Goal: Information Seeking & Learning: Understand process/instructions

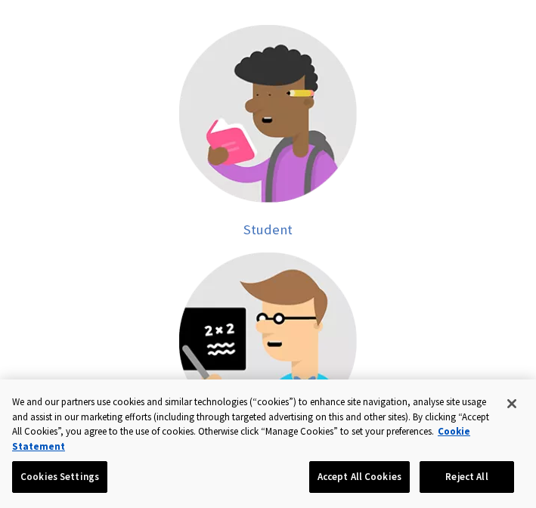
scroll to position [349, 0]
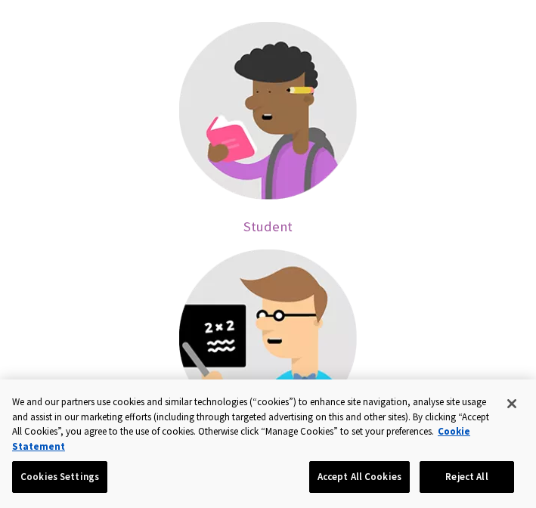
click at [263, 219] on span "Student" at bounding box center [268, 226] width 49 height 17
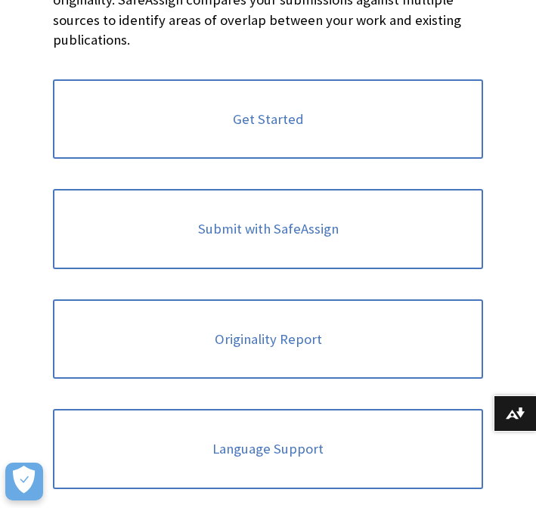
scroll to position [336, 0]
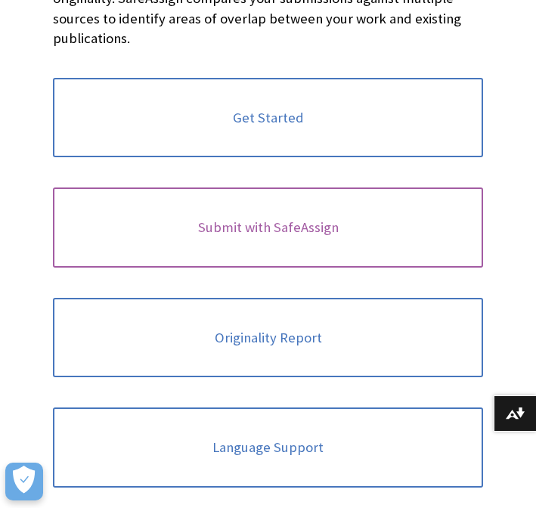
click at [263, 219] on link "Submit with SafeAssign" at bounding box center [268, 228] width 431 height 80
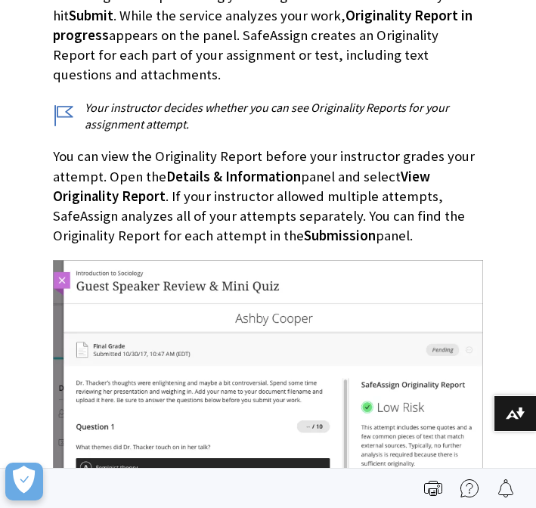
scroll to position [2646, 0]
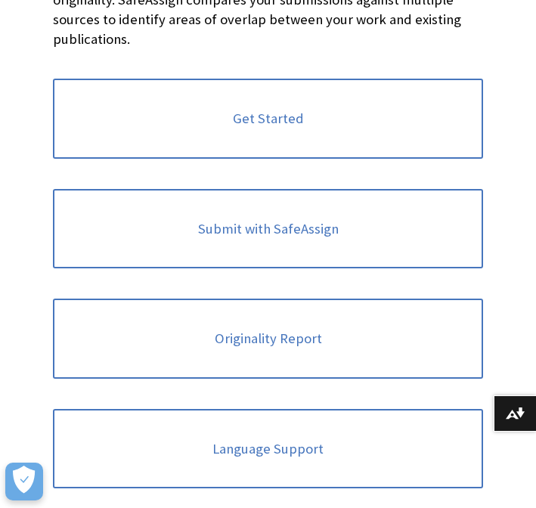
scroll to position [1581, 0]
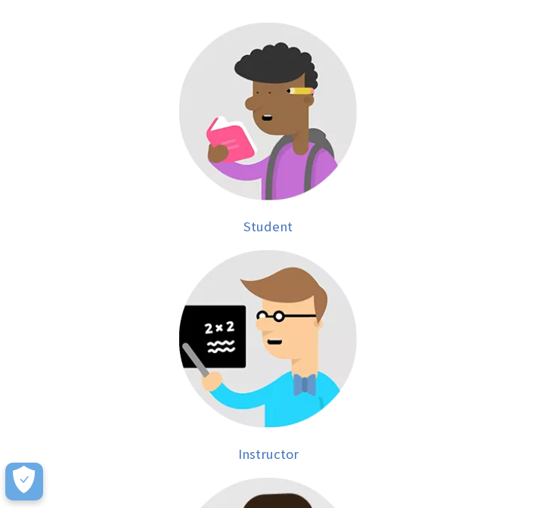
scroll to position [1526, 0]
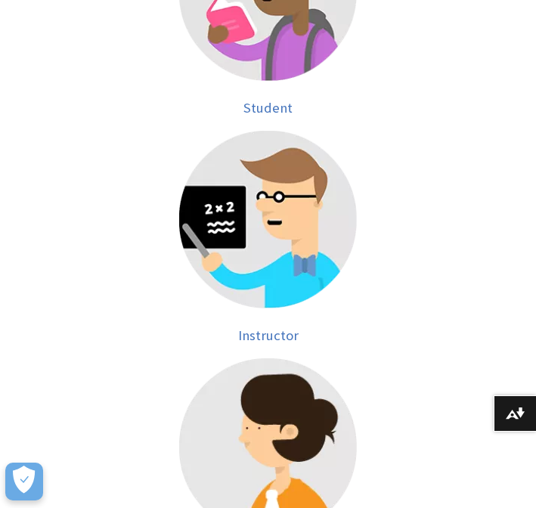
scroll to position [487, 0]
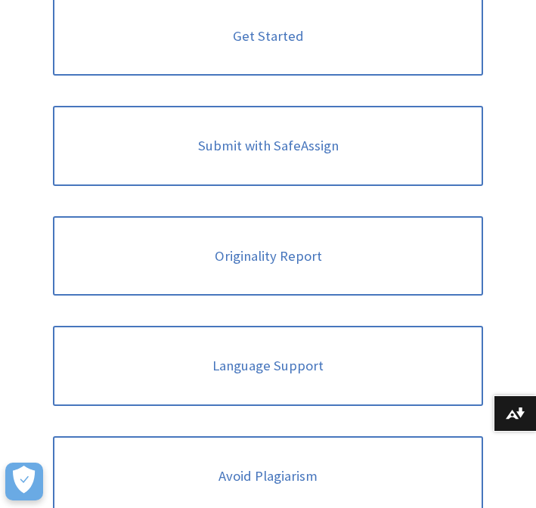
scroll to position [445, 0]
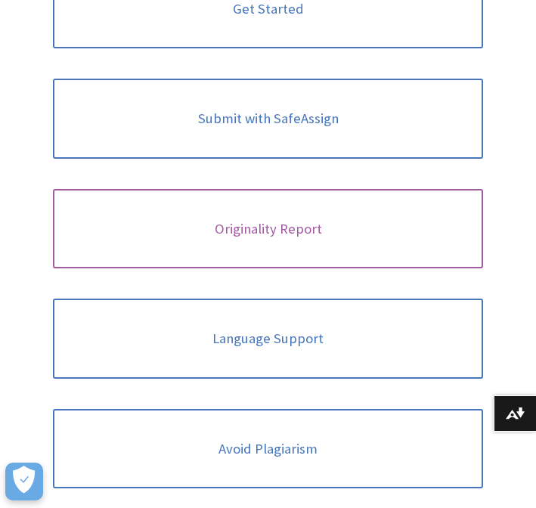
click at [251, 238] on link "Originality Report" at bounding box center [268, 229] width 431 height 80
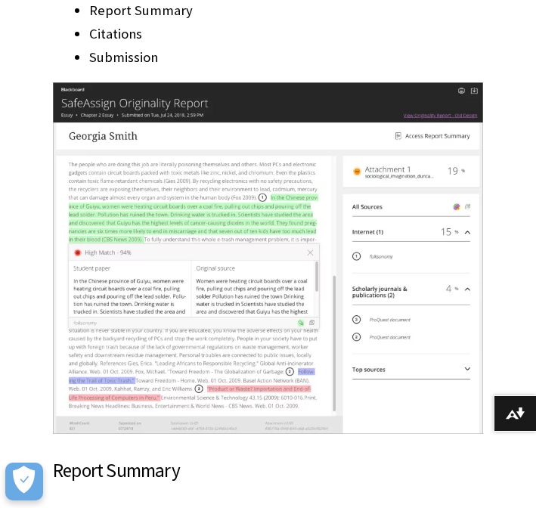
scroll to position [2609, 0]
